Goal: Navigation & Orientation: Find specific page/section

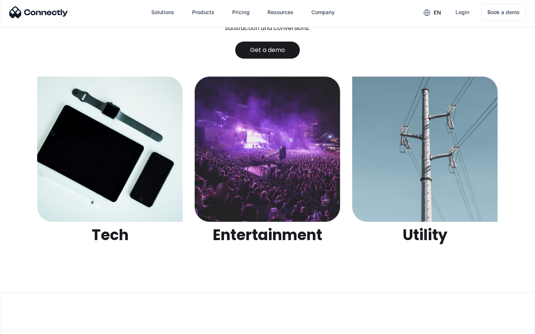
scroll to position [2343, 0]
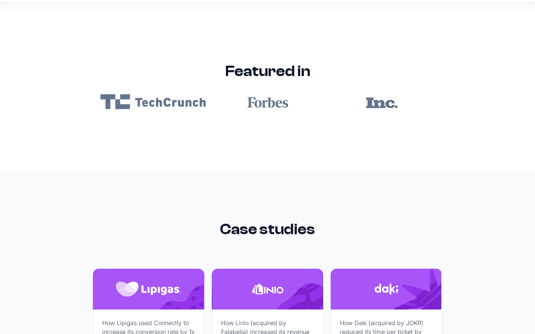
scroll to position [4448, 0]
